Goal: Task Accomplishment & Management: Manage account settings

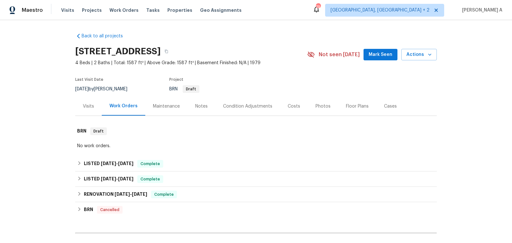
scroll to position [72, 0]
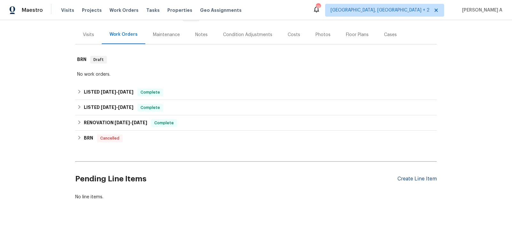
click at [415, 178] on div "Create Line Item" at bounding box center [416, 179] width 39 height 6
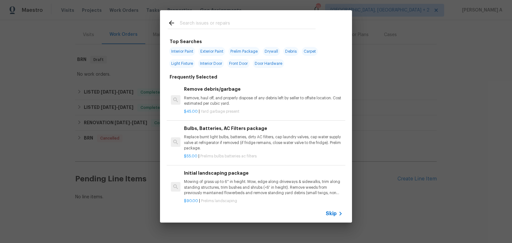
click at [336, 217] on span "Skip" at bounding box center [331, 214] width 11 height 6
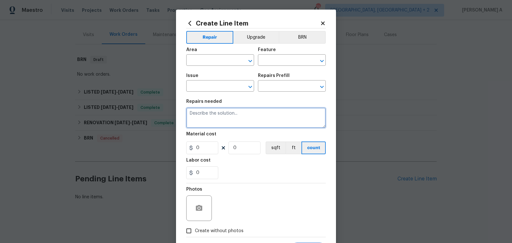
click at [235, 113] on textarea at bounding box center [255, 118] width 139 height 20
paste textarea "Seller to have Impressive Exterminating inspect for WDI, treat if needed and pr…"
type textarea "Seller to have Impressive Exterminating inspect for WDI, treat if needed and pr…"
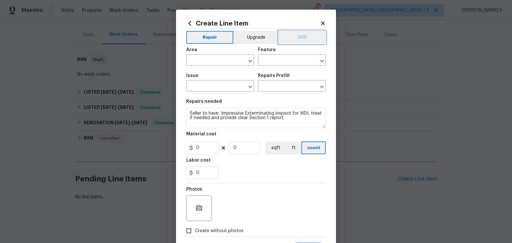
click at [310, 33] on button "BRN" at bounding box center [302, 37] width 47 height 13
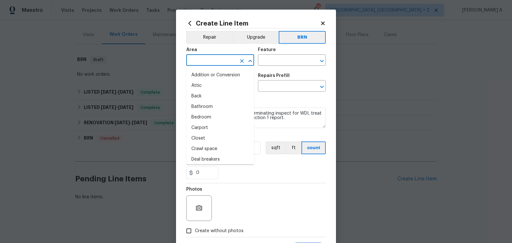
click at [218, 62] on input "text" at bounding box center [211, 61] width 50 height 10
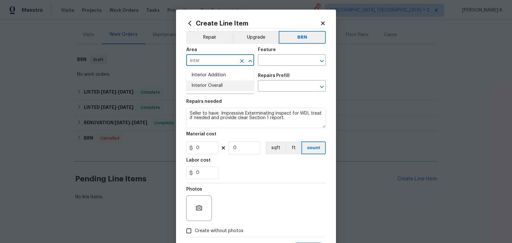
click at [232, 85] on li "Interior Overall" at bounding box center [220, 86] width 68 height 11
type input "Interior Overall"
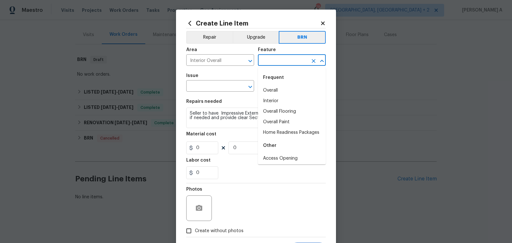
click at [279, 60] on input "text" at bounding box center [283, 61] width 50 height 10
type input "o"
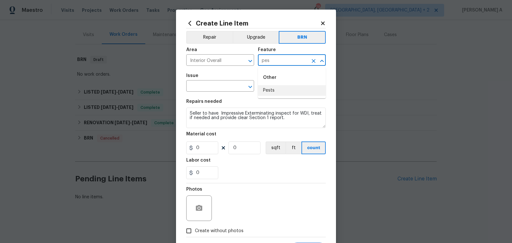
click at [297, 91] on li "Pests" at bounding box center [292, 90] width 68 height 11
type input "Pests"
click at [208, 89] on input "text" at bounding box center [211, 87] width 50 height 10
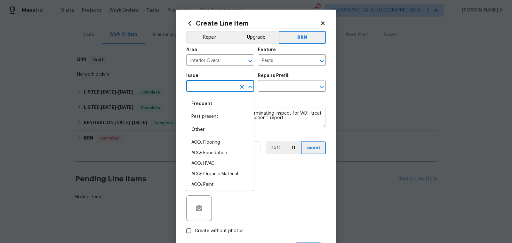
click at [216, 111] on div "Frequent" at bounding box center [220, 103] width 68 height 15
click at [216, 112] on li "Pest present" at bounding box center [220, 117] width 68 height 11
type input "Pest present"
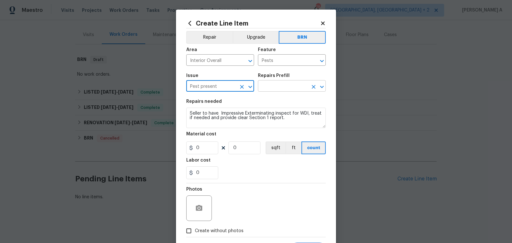
click at [282, 86] on input "text" at bounding box center [283, 87] width 50 height 10
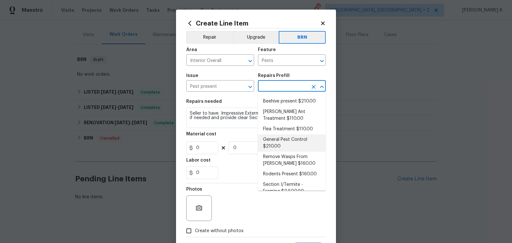
click at [280, 146] on li "General Pest Control $210.00" at bounding box center [292, 143] width 68 height 17
type input "General Pest Control $210.00"
type textarea "General pest treatment for active pest/insect infestation - non termite"
type input "210"
type input "1"
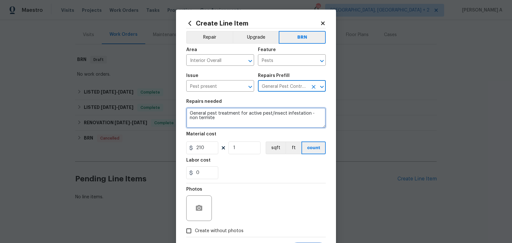
click at [227, 116] on textarea "General pest treatment for active pest/insect infestation - non termite" at bounding box center [255, 118] width 139 height 20
paste textarea "2025-09-30 15:08"
paste textarea "Seller to have Impressive Exterminating inspect for WDI, treat if needed and pr…"
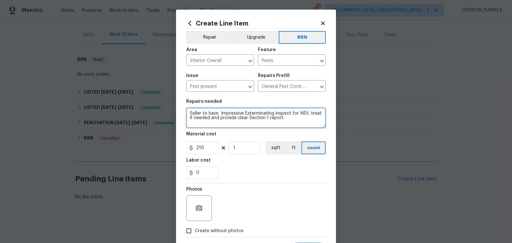
type textarea "Seller to have Impressive Exterminating inspect for WDI, treat if needed and pr…"
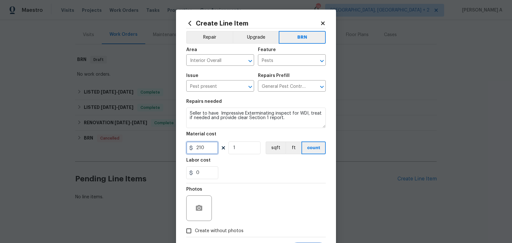
drag, startPoint x: 206, startPoint y: 150, endPoint x: 167, endPoint y: 150, distance: 39.0
click at [167, 150] on div "Create Line Item Repair Upgrade BRN Area Interior Overall ​ Feature Pests ​ Iss…" at bounding box center [256, 121] width 512 height 243
type input "0"
drag, startPoint x: 210, startPoint y: 174, endPoint x: 149, endPoint y: 174, distance: 60.5
click at [149, 174] on div "Create Line Item Repair Upgrade BRN Area Interior Overall ​ Feature Pests ​ Iss…" at bounding box center [256, 121] width 512 height 243
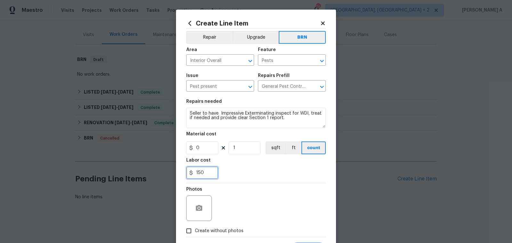
type input "150"
click at [262, 199] on div "Photos" at bounding box center [255, 205] width 139 height 42
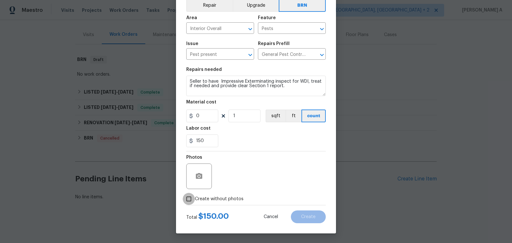
click at [193, 197] on input "Create without photos" at bounding box center [189, 199] width 12 height 12
checkbox input "true"
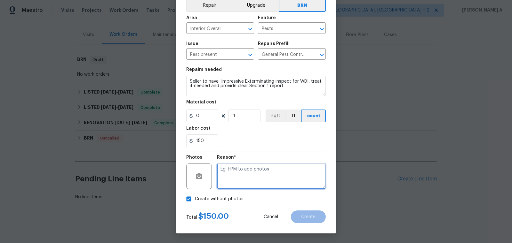
click at [263, 179] on textarea at bounding box center [271, 177] width 109 height 26
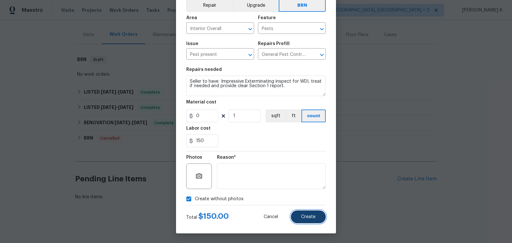
click at [313, 216] on span "Create" at bounding box center [308, 217] width 14 height 5
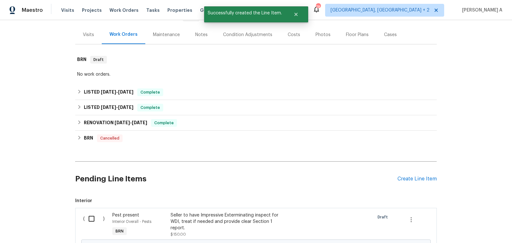
scroll to position [144, 0]
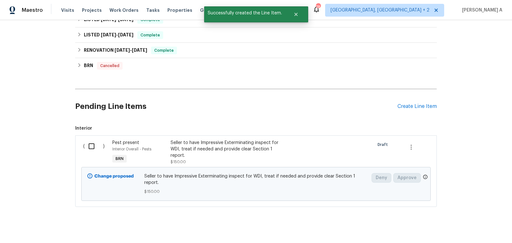
click at [85, 149] on input "checkbox" at bounding box center [94, 146] width 18 height 13
checkbox input "true"
click at [471, 232] on button "Create Work Order" at bounding box center [475, 228] width 53 height 12
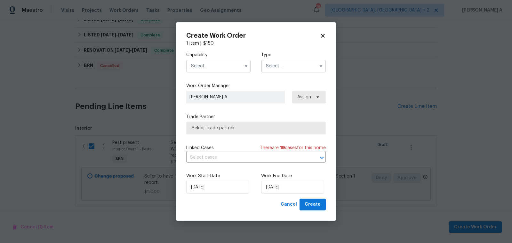
click at [233, 68] on input "text" at bounding box center [218, 66] width 65 height 13
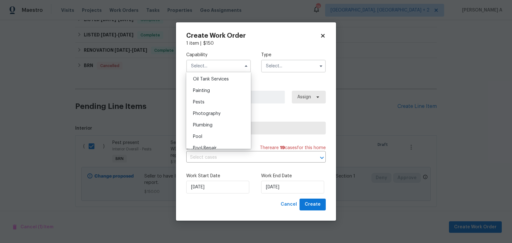
scroll to position [533, 0]
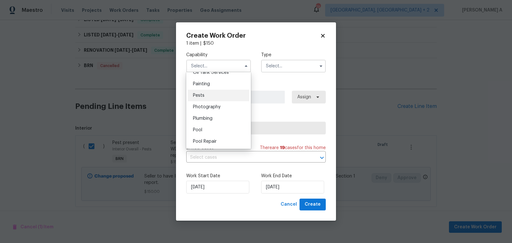
click at [204, 97] on div "Pests" at bounding box center [218, 96] width 61 height 12
type input "Pests"
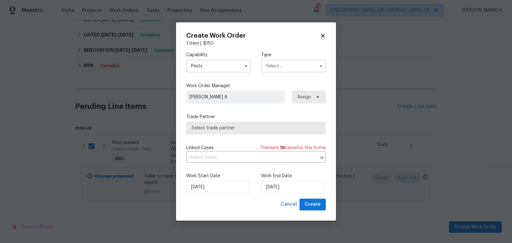
click at [283, 65] on input "text" at bounding box center [293, 66] width 65 height 13
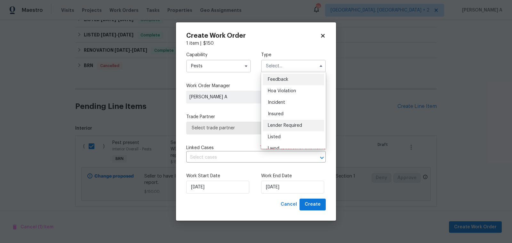
scroll to position [76, 0]
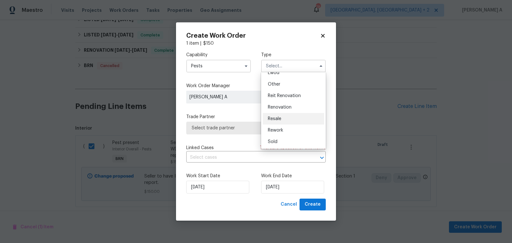
click at [281, 122] on div "Resale" at bounding box center [293, 119] width 61 height 12
type input "Resale"
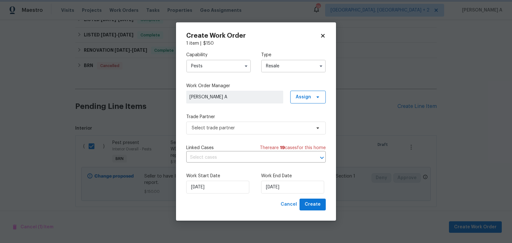
scroll to position [0, 0]
click at [257, 135] on div "Capability Pests Type Resale Feedback Hoa Violation Incident Insured Lender Req…" at bounding box center [255, 123] width 139 height 152
click at [256, 124] on span "Select trade partner" at bounding box center [255, 128] width 139 height 13
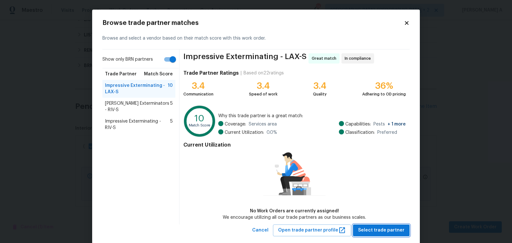
click at [382, 228] on span "Select trade partner" at bounding box center [381, 231] width 46 height 8
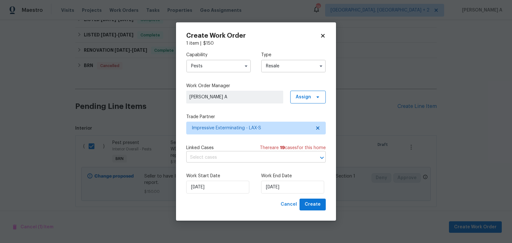
click at [240, 158] on input "text" at bounding box center [247, 158] width 122 height 10
click at [214, 176] on label "Work Start Date" at bounding box center [218, 176] width 65 height 6
click at [235, 157] on input "text" at bounding box center [247, 158] width 122 height 10
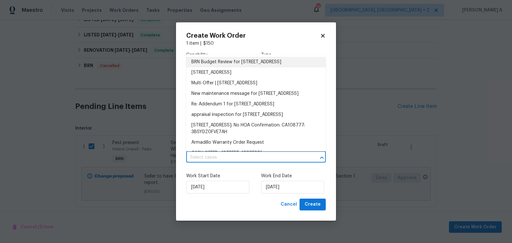
click at [241, 66] on li "BRN Budget Review for 3124 Darkwood St, Lancaster, CA 93536" at bounding box center [255, 62] width 139 height 11
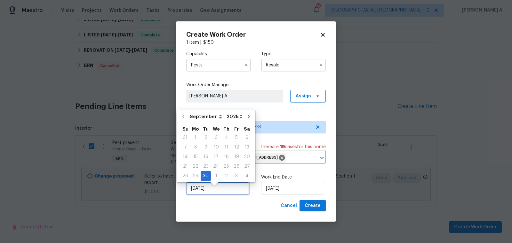
click at [221, 191] on input "[DATE]" at bounding box center [217, 188] width 63 height 13
click at [216, 174] on div "1" at bounding box center [216, 176] width 11 height 9
type input "10/1/2025"
select select "9"
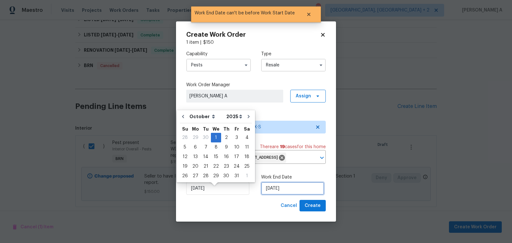
click at [286, 191] on input "10/1/2025" at bounding box center [292, 188] width 63 height 13
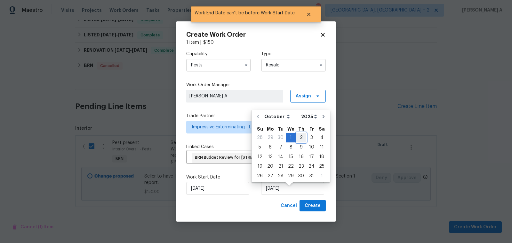
click at [298, 135] on div "2" at bounding box center [301, 137] width 10 height 9
type input "10/2/2025"
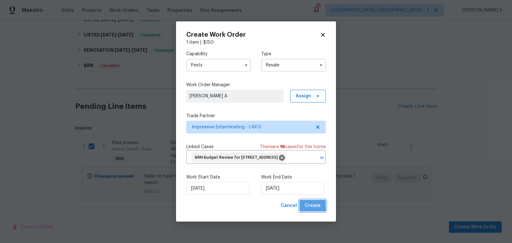
click at [312, 209] on span "Create" at bounding box center [313, 206] width 16 height 8
checkbox input "false"
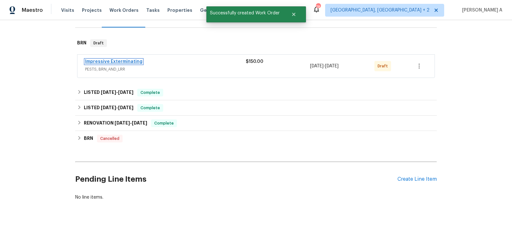
click at [127, 62] on link "Impressive Exterminating" at bounding box center [113, 62] width 57 height 4
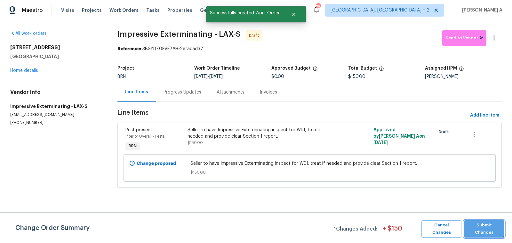
click at [481, 227] on span "Submit Changes" at bounding box center [484, 229] width 34 height 15
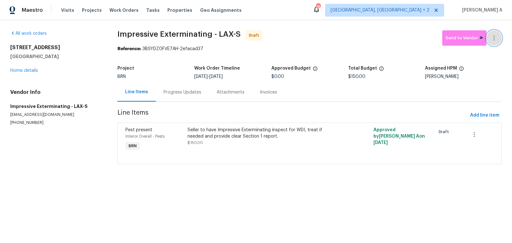
click at [495, 40] on icon "button" at bounding box center [494, 38] width 8 height 8
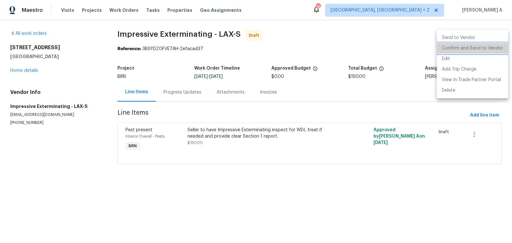
click at [497, 45] on li "Confirm and Send to Vendor" at bounding box center [472, 48] width 71 height 11
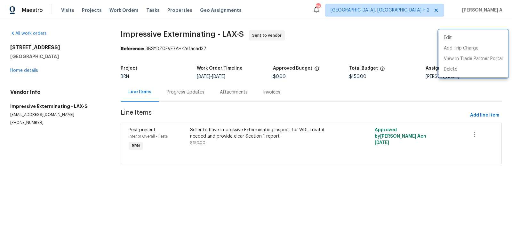
click at [172, 86] on div at bounding box center [256, 121] width 512 height 243
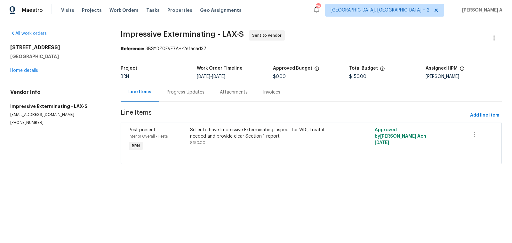
click at [187, 91] on div "Progress Updates" at bounding box center [186, 92] width 38 height 6
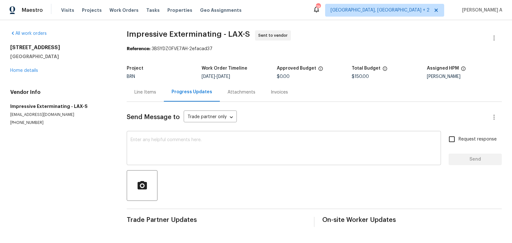
click at [169, 154] on textarea at bounding box center [284, 149] width 306 height 22
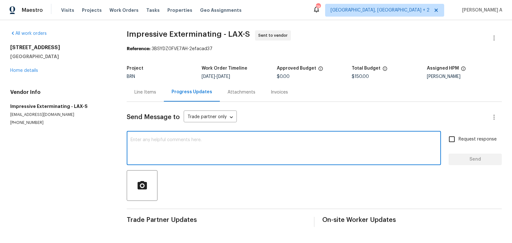
paste textarea "Hi, I'm Akshay from Opendoor. Just wanted to check if you received the workorde…"
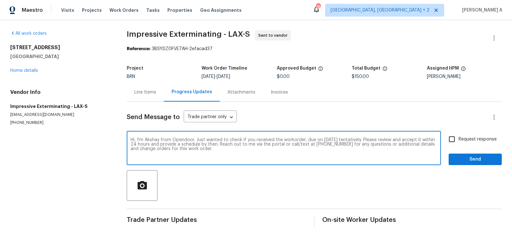
type textarea "Hi, I'm Akshay from Opendoor. Just wanted to check if you received the workorde…"
click at [453, 136] on input "Request response" at bounding box center [451, 139] width 13 height 13
checkbox input "true"
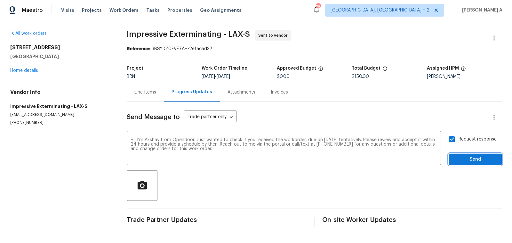
click at [475, 162] on span "Send" at bounding box center [475, 160] width 43 height 8
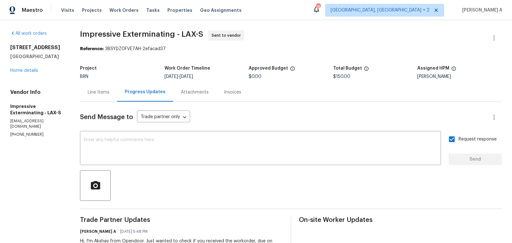
click at [93, 85] on div "Line Items" at bounding box center [98, 92] width 37 height 19
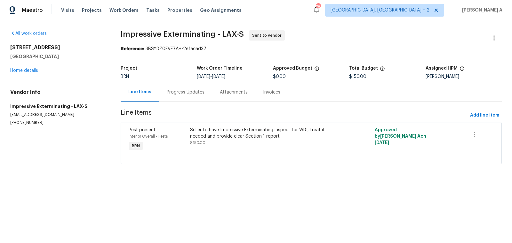
click at [175, 90] on div "Progress Updates" at bounding box center [186, 92] width 38 height 6
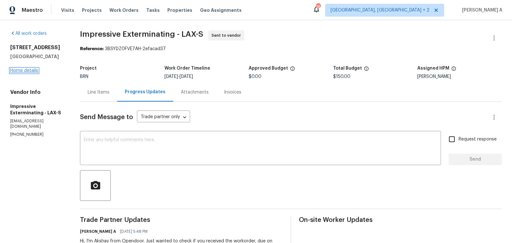
click at [30, 69] on link "Home details" at bounding box center [24, 70] width 28 height 4
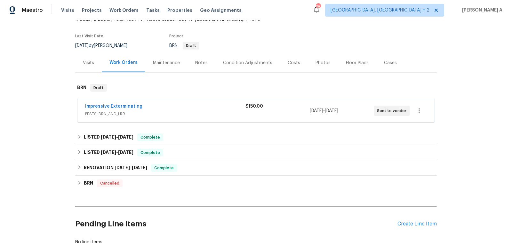
scroll to position [10, 0]
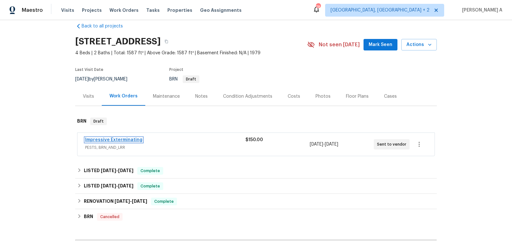
click at [112, 139] on link "Impressive Exterminating" at bounding box center [113, 140] width 57 height 4
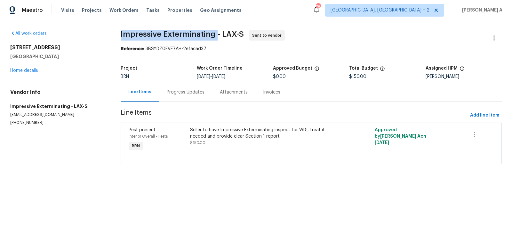
copy span "Impressive Exterminating"
drag, startPoint x: 114, startPoint y: 35, endPoint x: 212, endPoint y: 34, distance: 98.2
click at [212, 34] on div "All work orders 3124 Darkwood St Lancaster, CA 93536 Home details Vendor Info I…" at bounding box center [256, 101] width 512 height 162
click at [168, 97] on div "Progress Updates" at bounding box center [185, 92] width 53 height 19
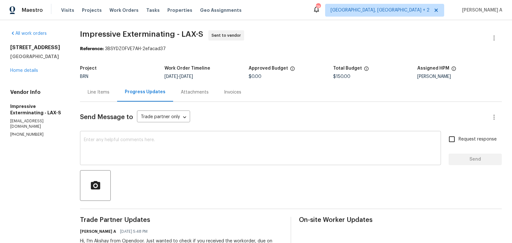
scroll to position [38, 0]
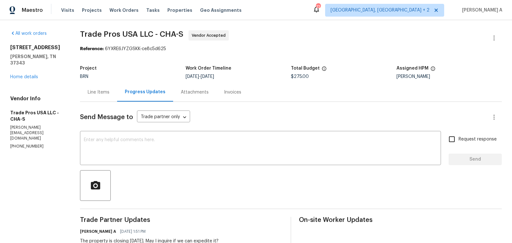
click at [99, 96] on div "Line Items" at bounding box center [98, 92] width 37 height 19
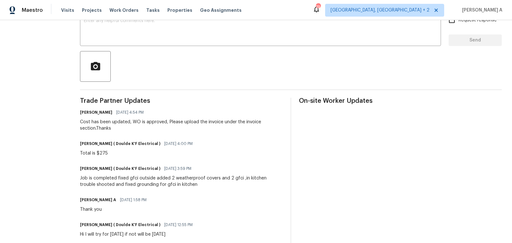
scroll to position [49, 0]
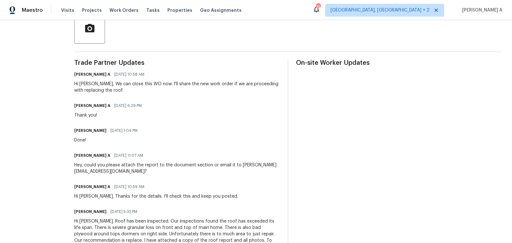
scroll to position [142, 0]
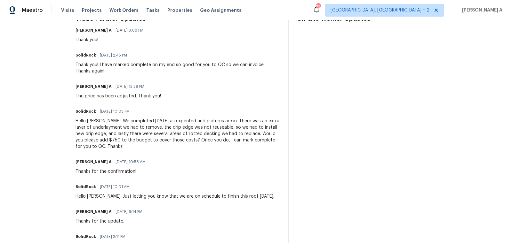
scroll to position [185, 0]
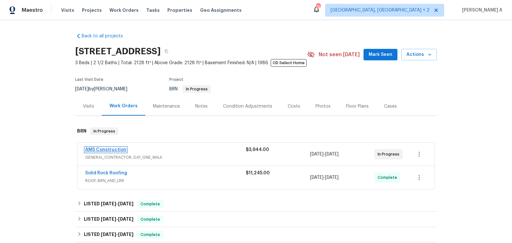
click at [115, 150] on link "AMS Construction" at bounding box center [105, 150] width 41 height 4
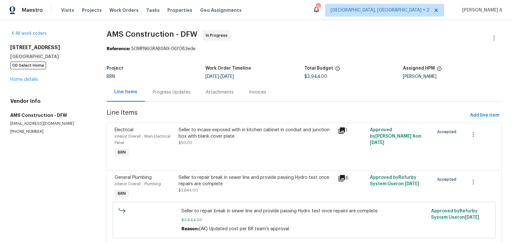
click at [158, 93] on div "Progress Updates" at bounding box center [172, 92] width 38 height 6
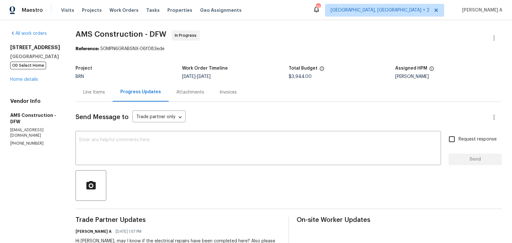
click at [20, 142] on p "(469) 363-1173" at bounding box center [35, 143] width 50 height 5
copy p "(469) 363-1173"
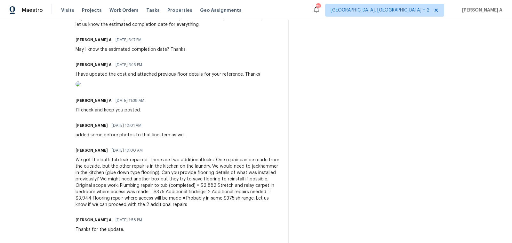
scroll to position [250, 0]
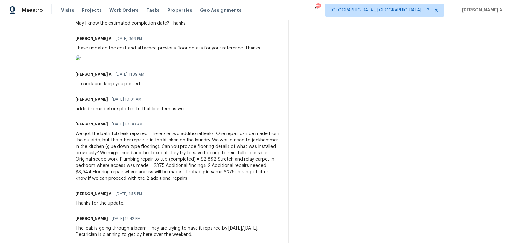
click at [76, 103] on h6 "Michael Kimbrell" at bounding box center [92, 99] width 32 height 6
copy h6 "Michael"
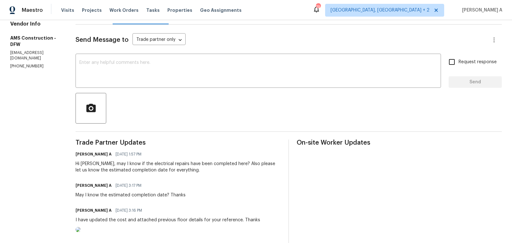
scroll to position [97, 0]
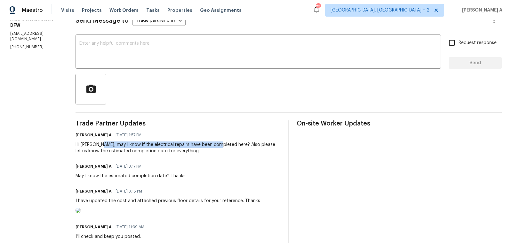
copy div "may I know if the electrical repairs have been completed"
drag, startPoint x: 92, startPoint y: 145, endPoint x: 211, endPoint y: 145, distance: 119.0
click at [211, 145] on div "Hi Michael, may I know if the electrical repairs have been completed here? Also…" at bounding box center [178, 148] width 205 height 13
click at [231, 146] on div "Hi Michael, may I know if the electrical repairs have been completed here? Also…" at bounding box center [178, 148] width 205 height 13
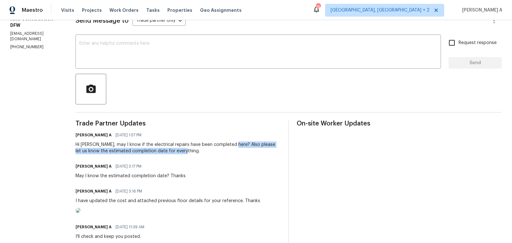
drag, startPoint x: 225, startPoint y: 145, endPoint x: 244, endPoint y: 152, distance: 20.3
click at [244, 152] on div "Hi Michael, may I know if the electrical repairs have been completed here? Also…" at bounding box center [178, 148] width 205 height 13
copy div "Also please let us know the estimated completion date for everything."
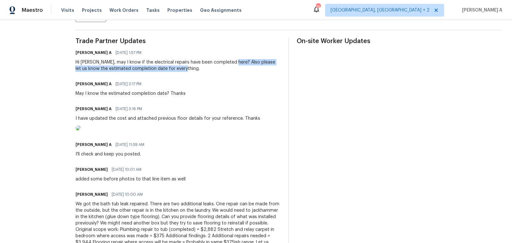
scroll to position [187, 0]
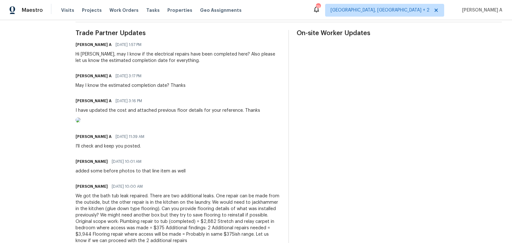
click at [76, 165] on h6 "Michael Kimbrell" at bounding box center [92, 162] width 32 height 6
copy h6 "Michael"
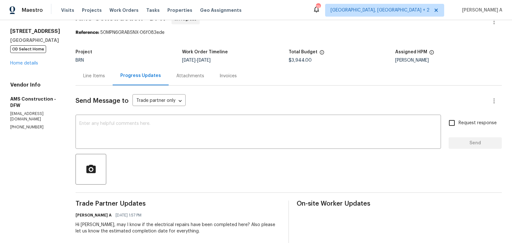
scroll to position [0, 0]
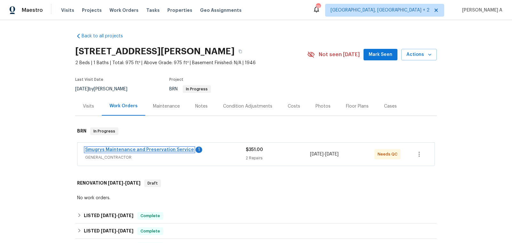
click at [153, 151] on link "Smugrys Maintenance and Preservation Service" at bounding box center [139, 150] width 109 height 4
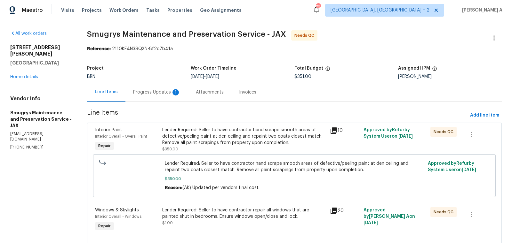
click at [166, 91] on div "Progress Updates 1" at bounding box center [156, 92] width 47 height 6
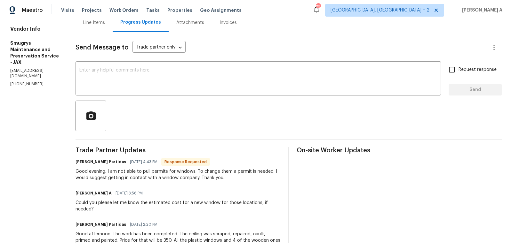
scroll to position [75, 0]
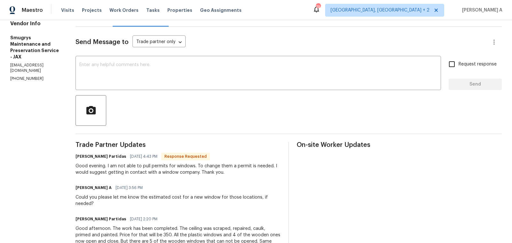
click at [180, 96] on div at bounding box center [289, 110] width 426 height 31
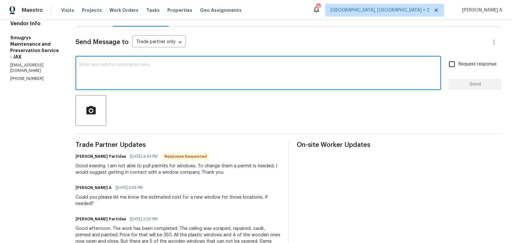
click at [179, 77] on textarea at bounding box center [258, 74] width 358 height 22
type textarea "Okay, thanks for letting me know!"
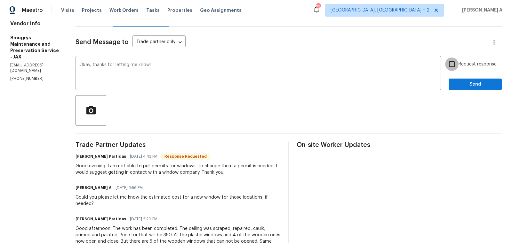
click at [455, 67] on input "Request response" at bounding box center [451, 64] width 13 height 13
checkbox input "true"
click at [472, 82] on span "Send" at bounding box center [475, 85] width 43 height 8
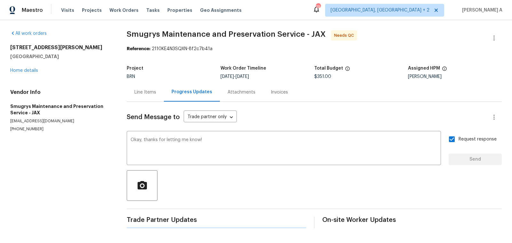
scroll to position [0, 0]
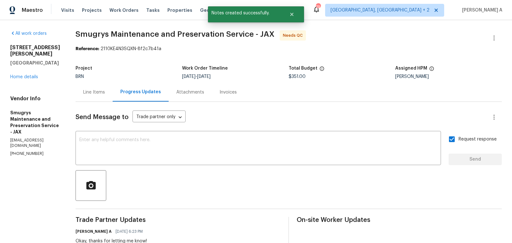
click at [81, 96] on div "Line Items" at bounding box center [94, 92] width 37 height 19
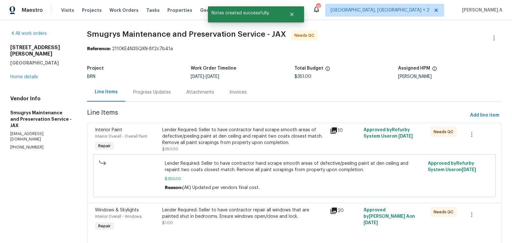
scroll to position [19, 0]
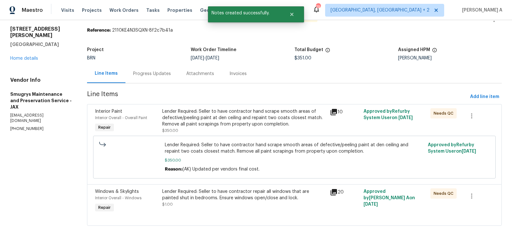
click at [215, 206] on div "Lender Required: Seller to have contractor repair all windows that are painted …" at bounding box center [244, 198] width 164 height 19
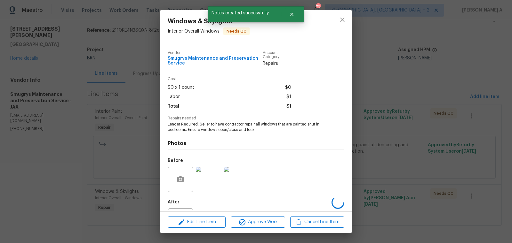
scroll to position [29, 0]
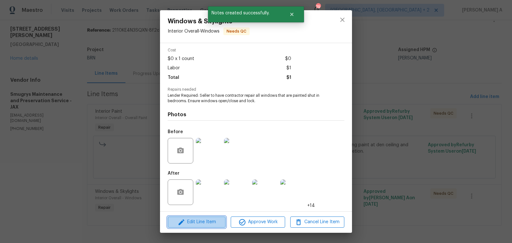
click at [203, 223] on span "Edit Line Item" at bounding box center [197, 223] width 54 height 8
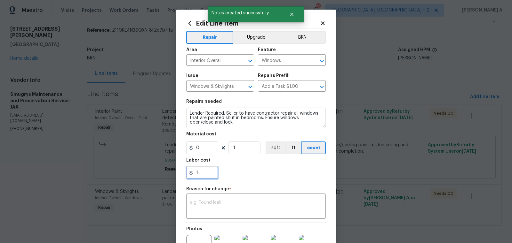
drag, startPoint x: 207, startPoint y: 175, endPoint x: 175, endPoint y: 175, distance: 32.0
click at [175, 175] on div "Edit Line Item Repair Upgrade BRN Area Interior Overall ​ Feature Windows ​ Iss…" at bounding box center [256, 121] width 512 height 243
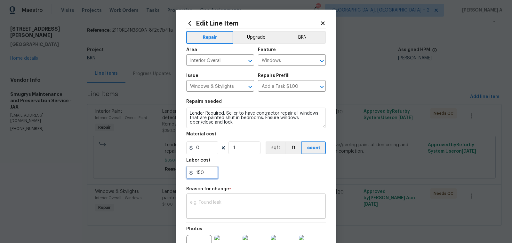
type input "150"
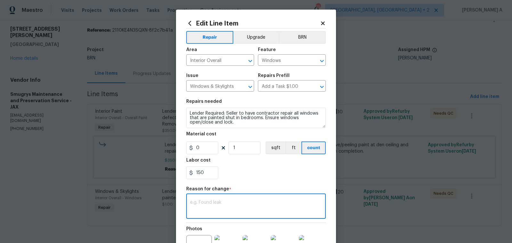
click at [227, 207] on textarea at bounding box center [256, 207] width 132 height 13
click at [210, 208] on textarea at bounding box center [256, 207] width 132 height 13
paste textarea "(AK) Updated per vendors final cost."
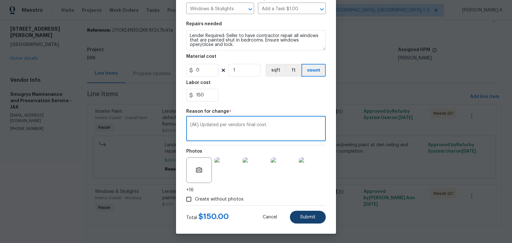
type textarea "(AK) Updated per vendors final cost."
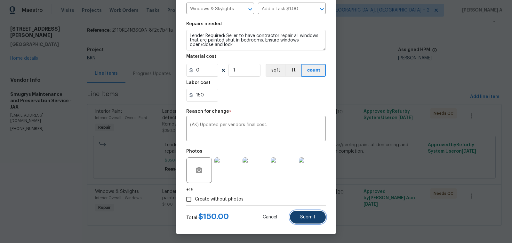
click at [305, 216] on span "Submit" at bounding box center [307, 217] width 15 height 5
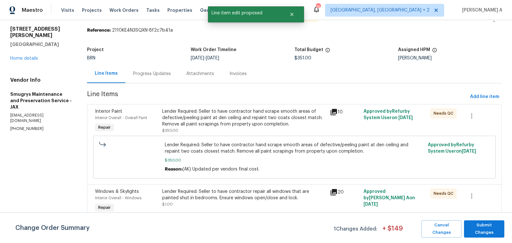
scroll to position [0, 0]
click at [491, 224] on button "Submit Changes" at bounding box center [484, 229] width 40 height 17
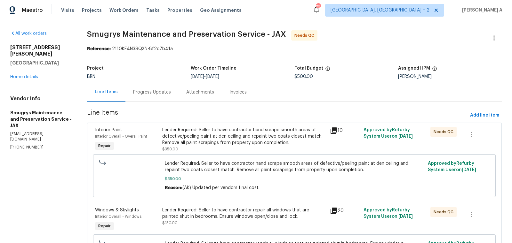
scroll to position [58, 0]
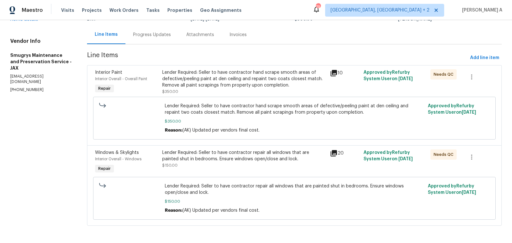
click at [220, 158] on div "Lender Required: Seller to have contractor repair all windows that are painted …" at bounding box center [244, 156] width 164 height 13
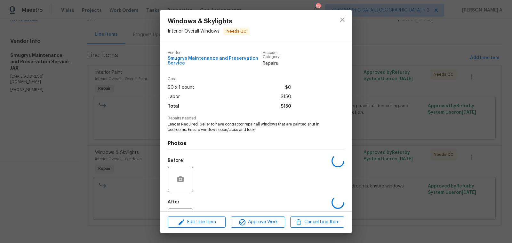
scroll to position [29, 0]
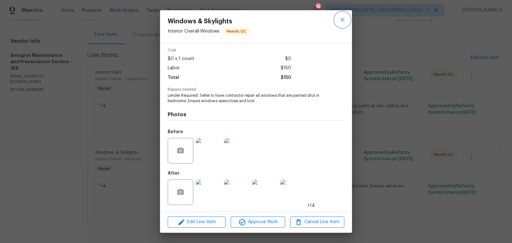
click at [343, 20] on icon "close" at bounding box center [342, 20] width 4 height 4
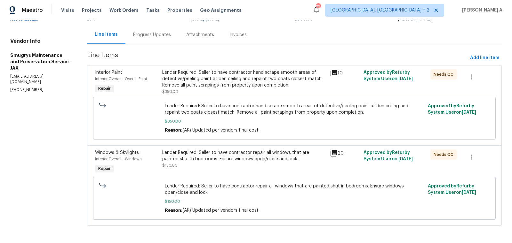
scroll to position [0, 0]
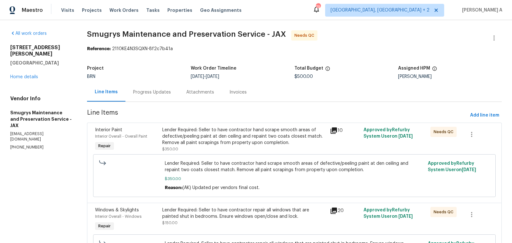
click at [234, 140] on div "Lender Required: Seller to have contractor hand scrape smooth areas of defectiv…" at bounding box center [244, 136] width 164 height 19
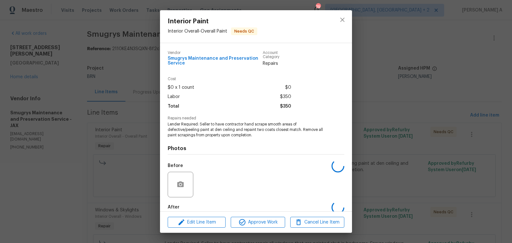
scroll to position [34, 0]
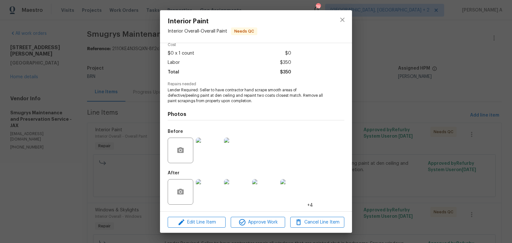
click at [203, 193] on img at bounding box center [209, 192] width 26 height 26
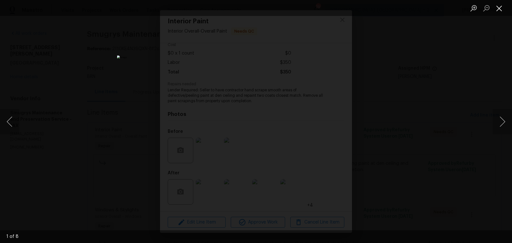
click at [495, 9] on button "Close lightbox" at bounding box center [499, 8] width 13 height 11
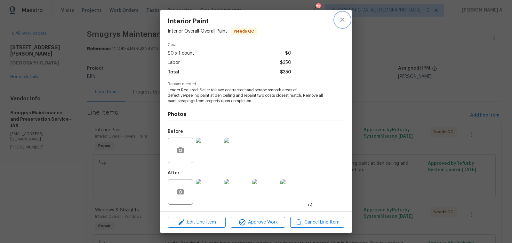
click at [338, 20] on button "close" at bounding box center [342, 19] width 15 height 15
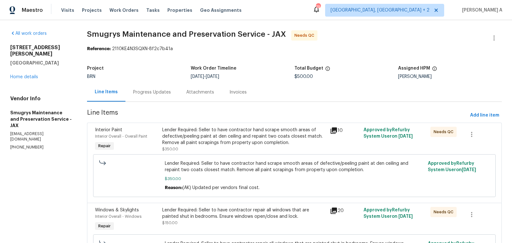
scroll to position [58, 0]
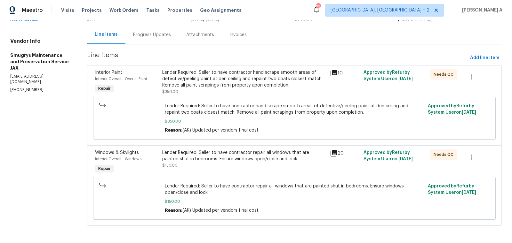
click at [241, 73] on div "Lender Required: Seller to have contractor hand scrape smooth areas of defectiv…" at bounding box center [244, 78] width 164 height 19
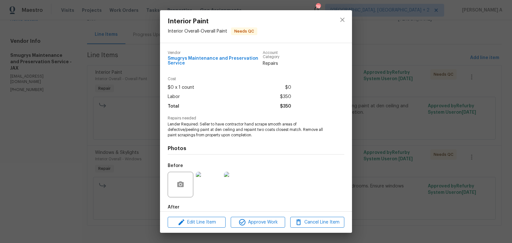
scroll to position [34, 0]
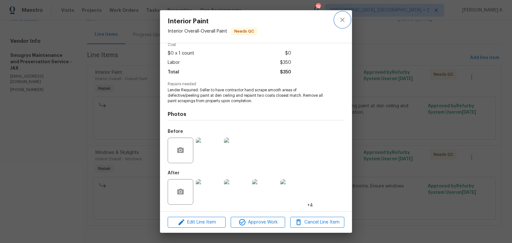
click at [339, 23] on icon "close" at bounding box center [342, 20] width 8 height 8
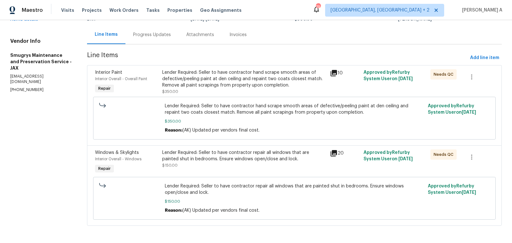
scroll to position [0, 0]
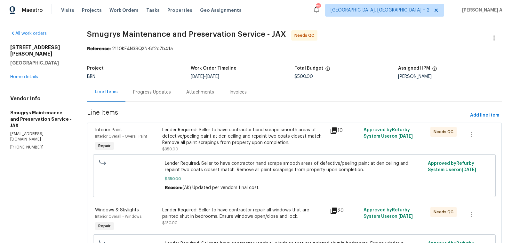
click at [148, 86] on div "Progress Updates" at bounding box center [151, 92] width 53 height 19
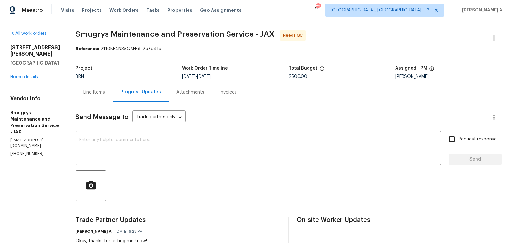
click at [86, 95] on div "Line Items" at bounding box center [94, 92] width 22 height 6
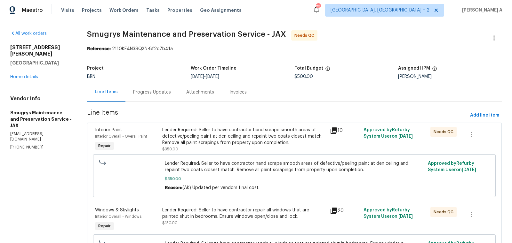
click at [251, 149] on div "Lender Required: Seller to have contractor hand scrape smooth areas of defectiv…" at bounding box center [244, 140] width 164 height 26
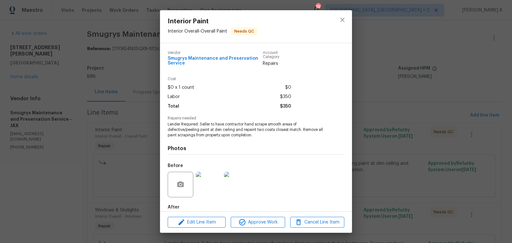
scroll to position [34, 0]
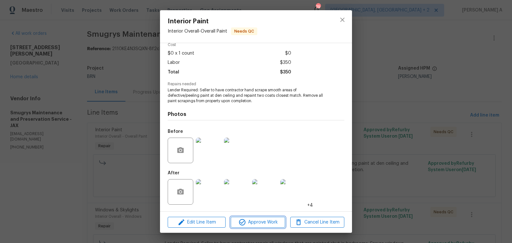
click at [260, 225] on span "Approve Work" at bounding box center [258, 223] width 50 height 8
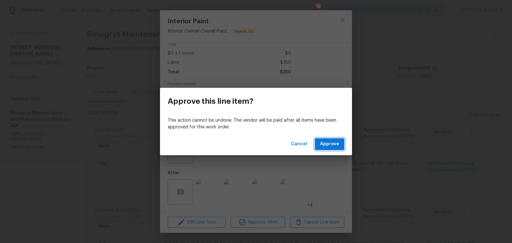
click at [337, 140] on span "Approve" at bounding box center [329, 144] width 19 height 8
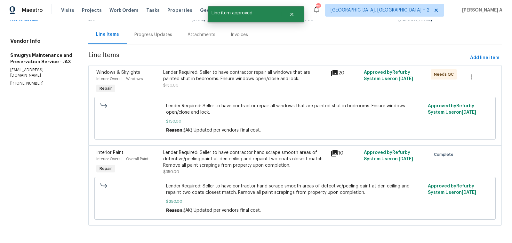
scroll to position [0, 0]
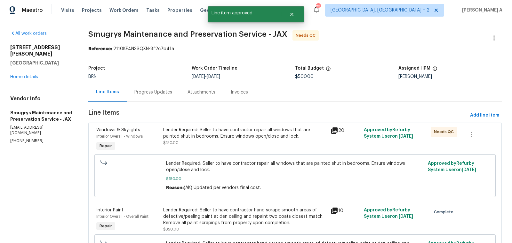
click at [227, 138] on div "Lender Required: Seller to have contractor repair all windows that are painted …" at bounding box center [244, 133] width 163 height 13
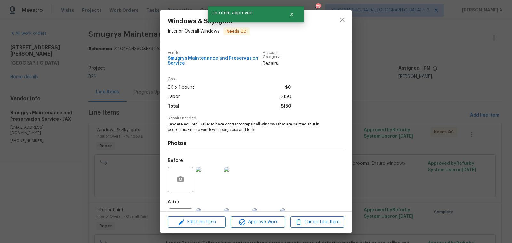
scroll to position [29, 0]
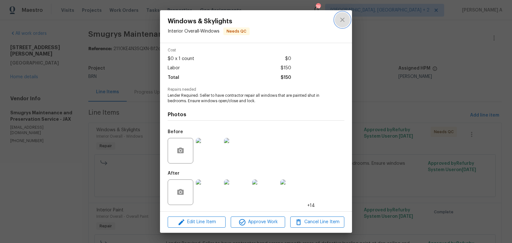
click at [344, 16] on icon "close" at bounding box center [342, 20] width 8 height 8
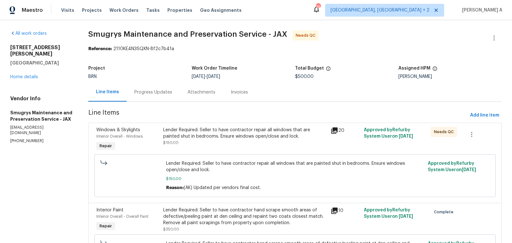
click at [232, 139] on div "Lender Required: Seller to have contractor repair all windows that are painted …" at bounding box center [244, 133] width 163 height 13
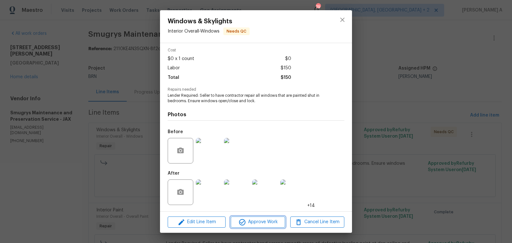
click at [255, 226] on span "Approve Work" at bounding box center [258, 223] width 50 height 8
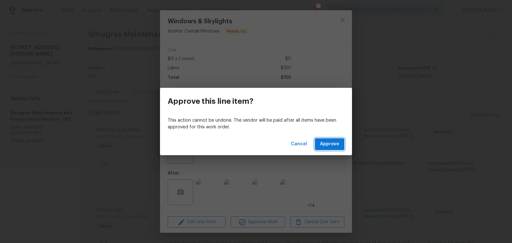
click at [329, 144] on span "Approve" at bounding box center [329, 144] width 19 height 8
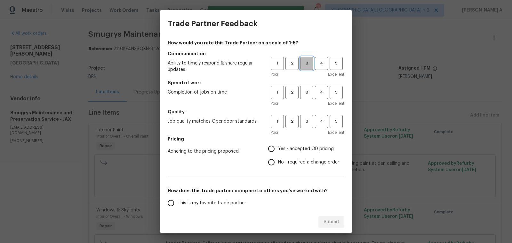
click at [306, 61] on span "3" at bounding box center [307, 63] width 12 height 7
click at [306, 90] on span "3" at bounding box center [307, 92] width 12 height 7
click at [306, 133] on div "Poor Excellent" at bounding box center [308, 133] width 74 height 6
click at [306, 125] on button "3" at bounding box center [306, 121] width 13 height 13
click at [288, 163] on span "No - required a change order" at bounding box center [308, 162] width 61 height 7
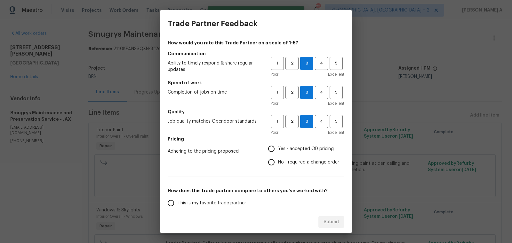
click at [278, 163] on input "No - required a change order" at bounding box center [271, 162] width 13 height 13
radio input "true"
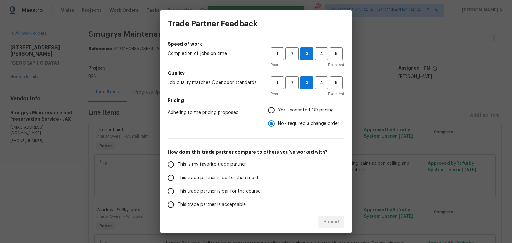
scroll to position [43, 0]
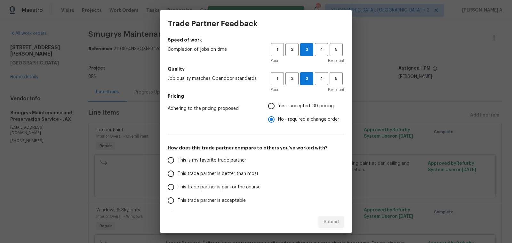
click at [229, 159] on span "This is my favorite trade partner" at bounding box center [212, 160] width 68 height 7
click at [178, 159] on input "This is my favorite trade partner" at bounding box center [170, 160] width 13 height 13
click at [336, 219] on span "Submit" at bounding box center [331, 223] width 16 height 8
radio input "true"
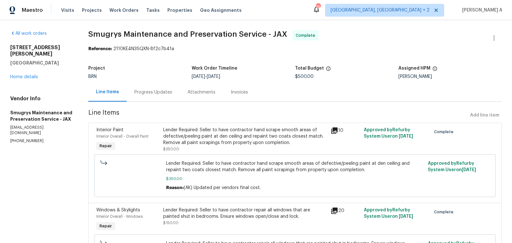
click at [160, 91] on div "Progress Updates" at bounding box center [153, 92] width 38 height 6
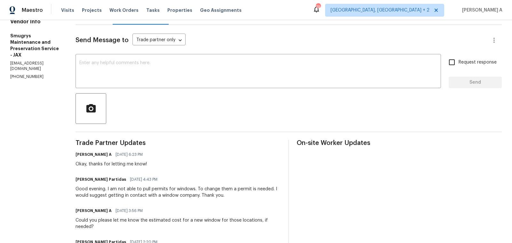
scroll to position [87, 0]
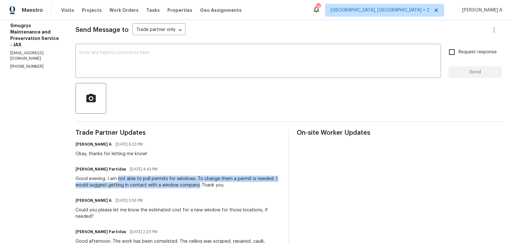
copy div "not able to pull permits for windows. To change them a permit is needed. I woul…"
drag, startPoint x: 108, startPoint y: 179, endPoint x: 189, endPoint y: 186, distance: 81.9
click at [189, 186] on div "Good evening. I am not able to pull permits for windows. To change them a permi…" at bounding box center [178, 182] width 205 height 13
